Goal: Information Seeking & Learning: Understand process/instructions

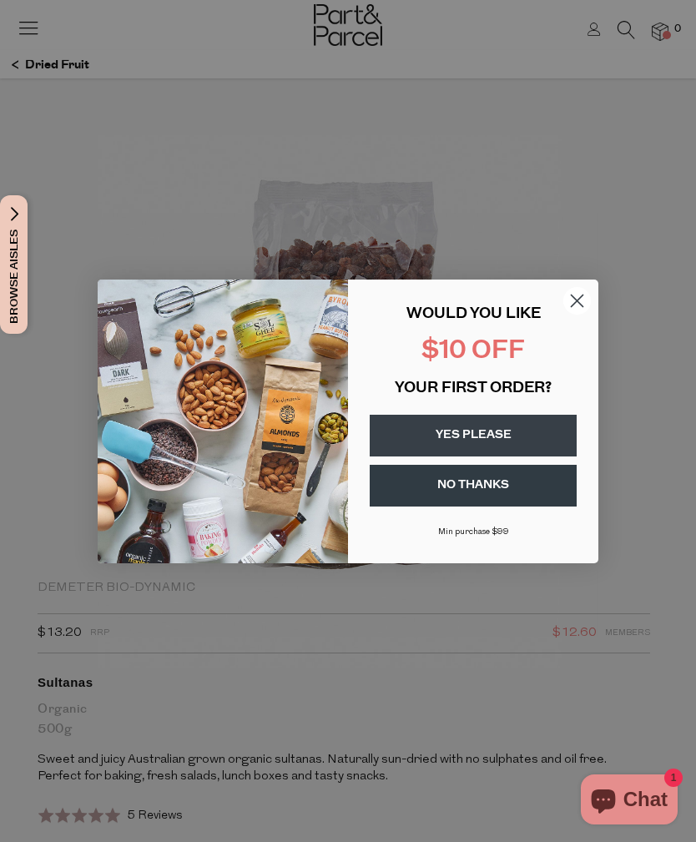
click at [589, 307] on circle "Close dialog" at bounding box center [577, 300] width 28 height 28
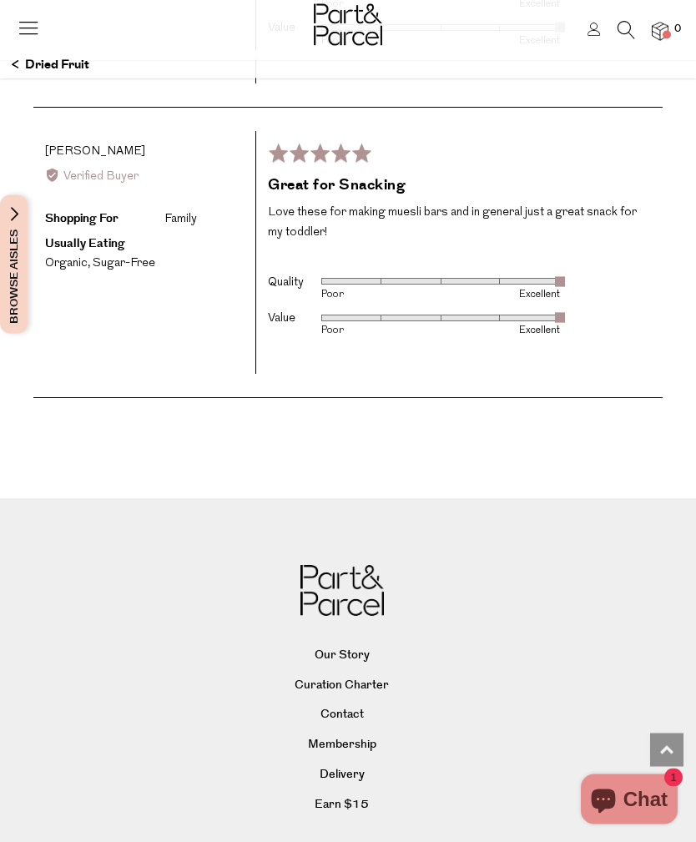
scroll to position [3425, 0]
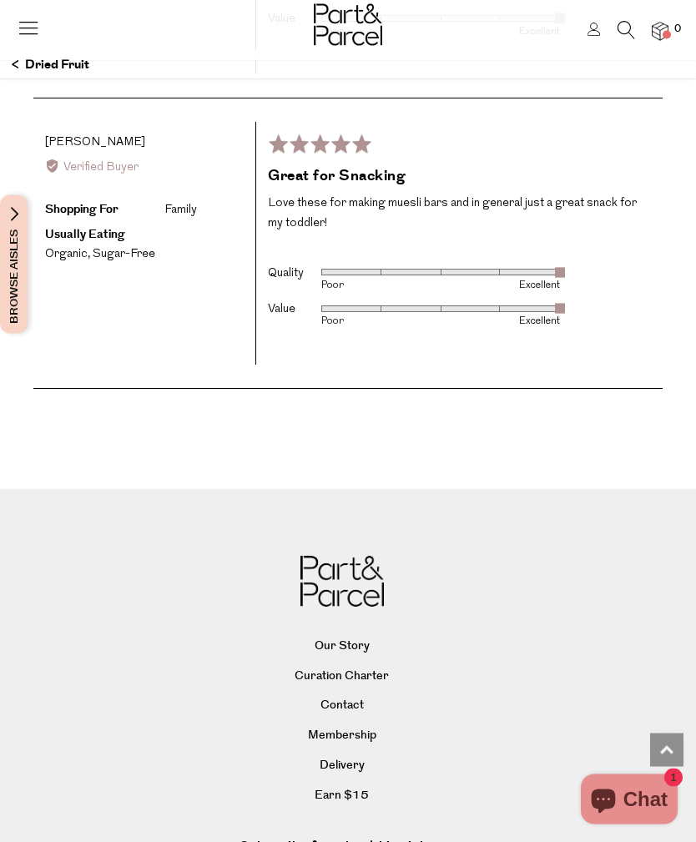
click at [341, 755] on link "Delivery" at bounding box center [342, 767] width 629 height 25
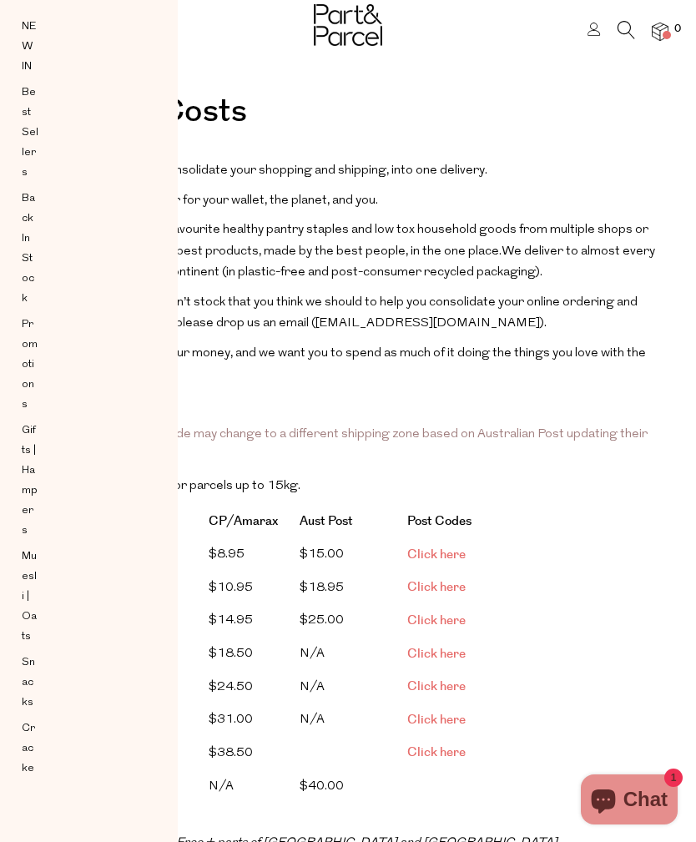
click at [142, 704] on div "Close Browse Aisles Clear All Filter Clear Australian Made Organic Gluten Free …" at bounding box center [89, 391] width 178 height 782
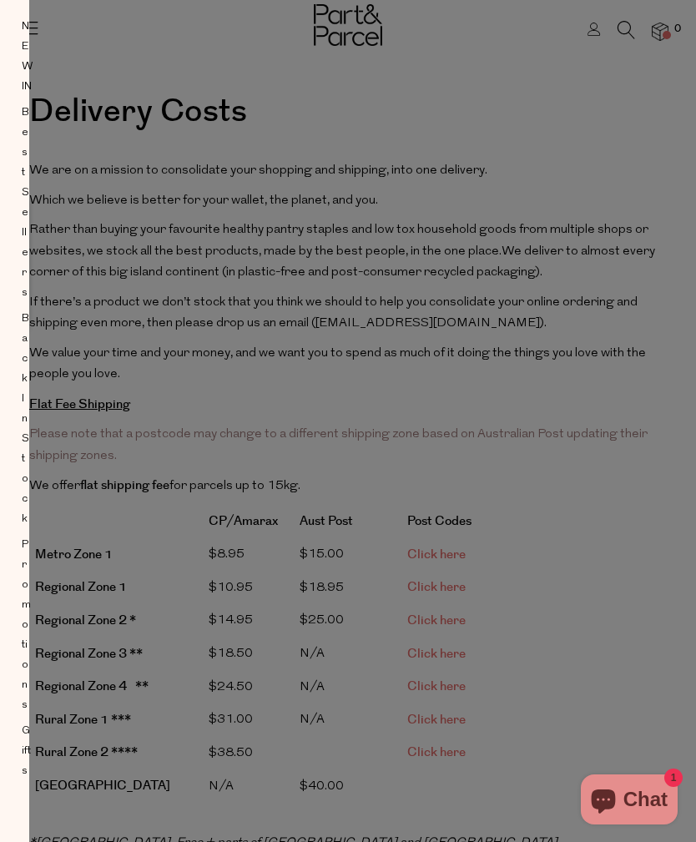
click at [446, 548] on div at bounding box center [348, 421] width 696 height 842
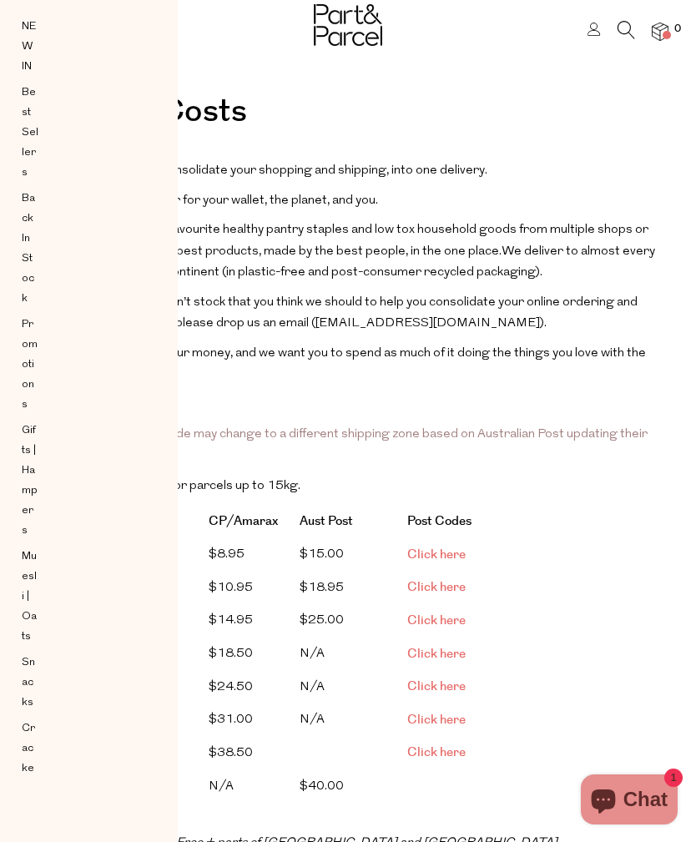
click at [449, 551] on link "Click here" at bounding box center [436, 555] width 58 height 18
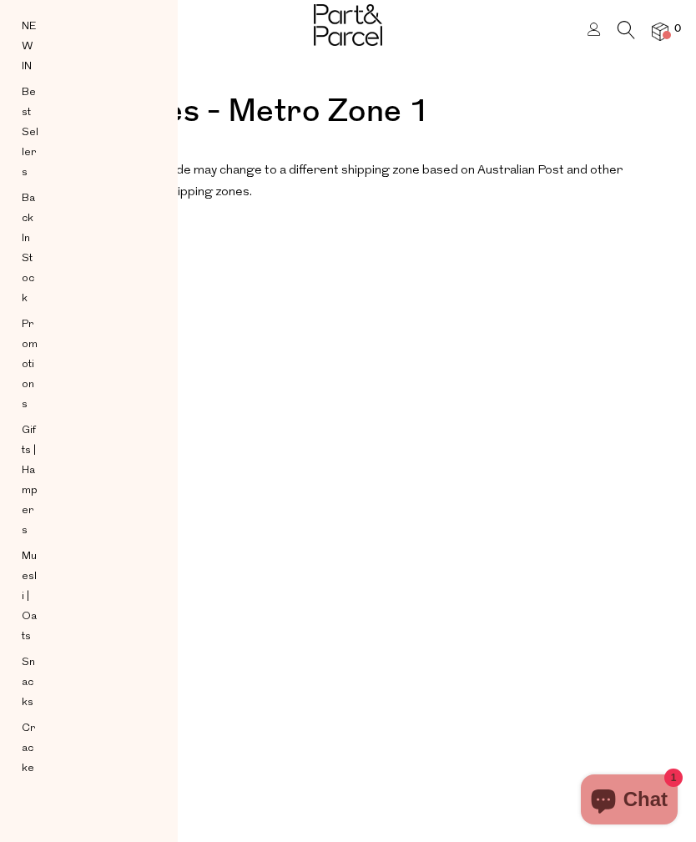
click at [174, 398] on div "Close Browse Aisles Clear All Filter Clear Australian Made Organic Gluten Free …" at bounding box center [89, 391] width 178 height 782
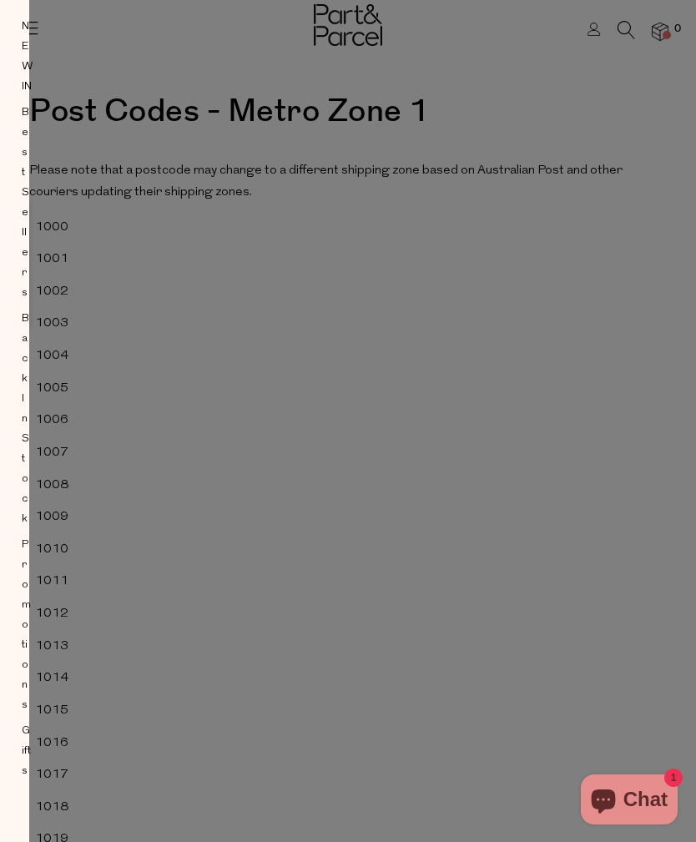
click at [634, 497] on div at bounding box center [348, 421] width 696 height 842
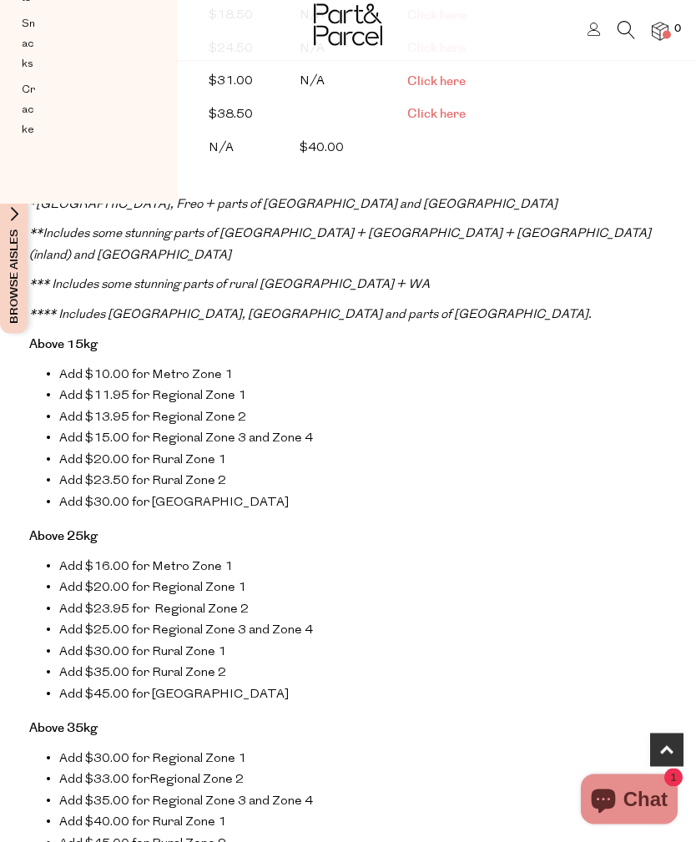
scroll to position [617, 0]
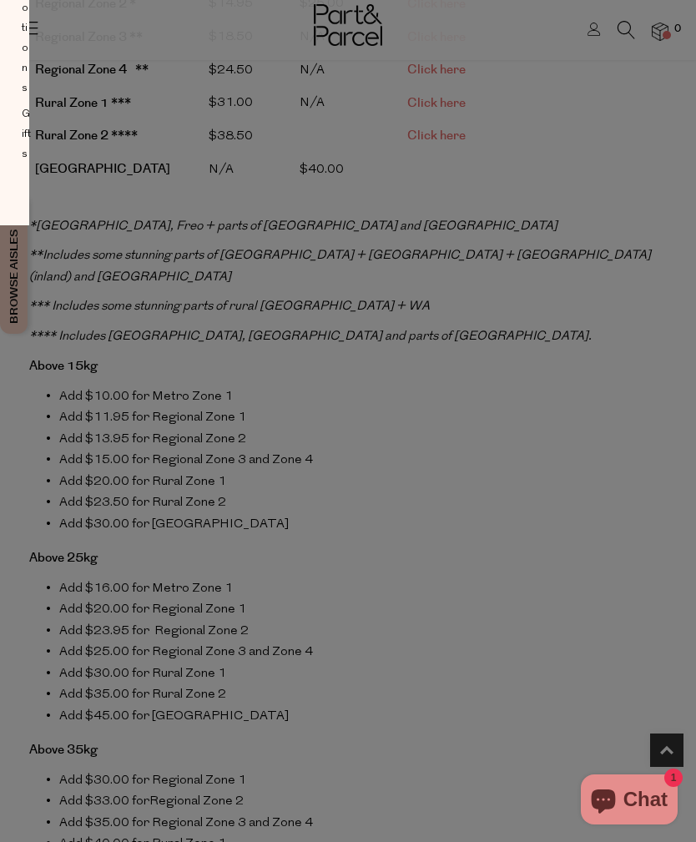
click at [492, 518] on div at bounding box center [348, 421] width 696 height 842
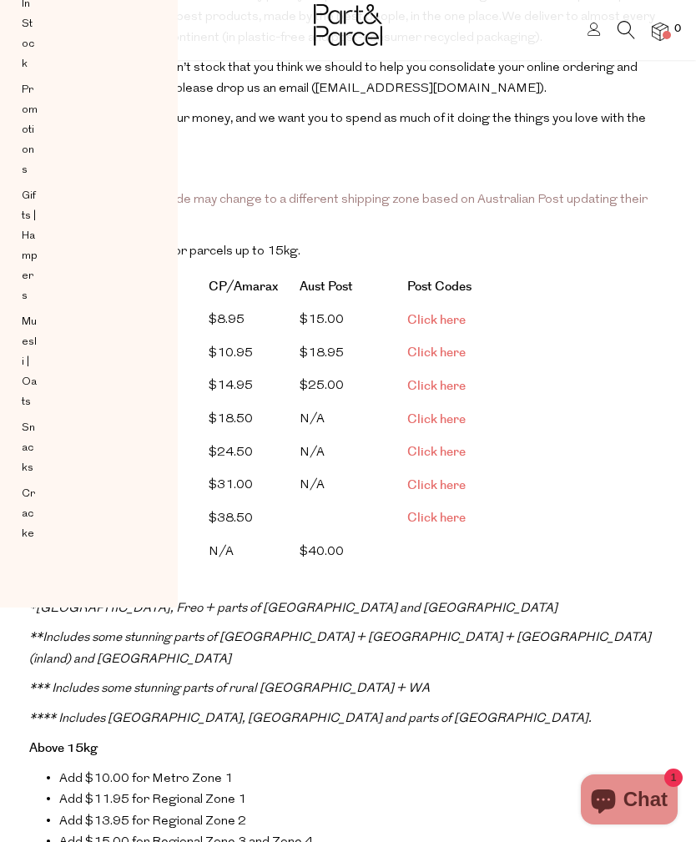
scroll to position [230, 0]
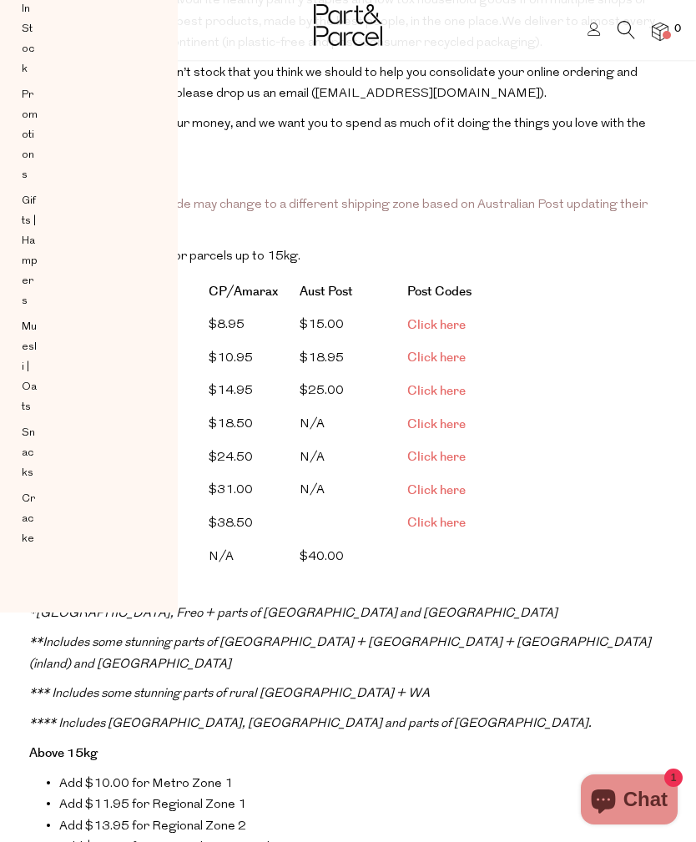
click at [169, 404] on div "Close Browse Aisles Clear All Filter Clear Australian Made Organic Gluten Free …" at bounding box center [89, 161] width 178 height 782
